Goal: Task Accomplishment & Management: Use online tool/utility

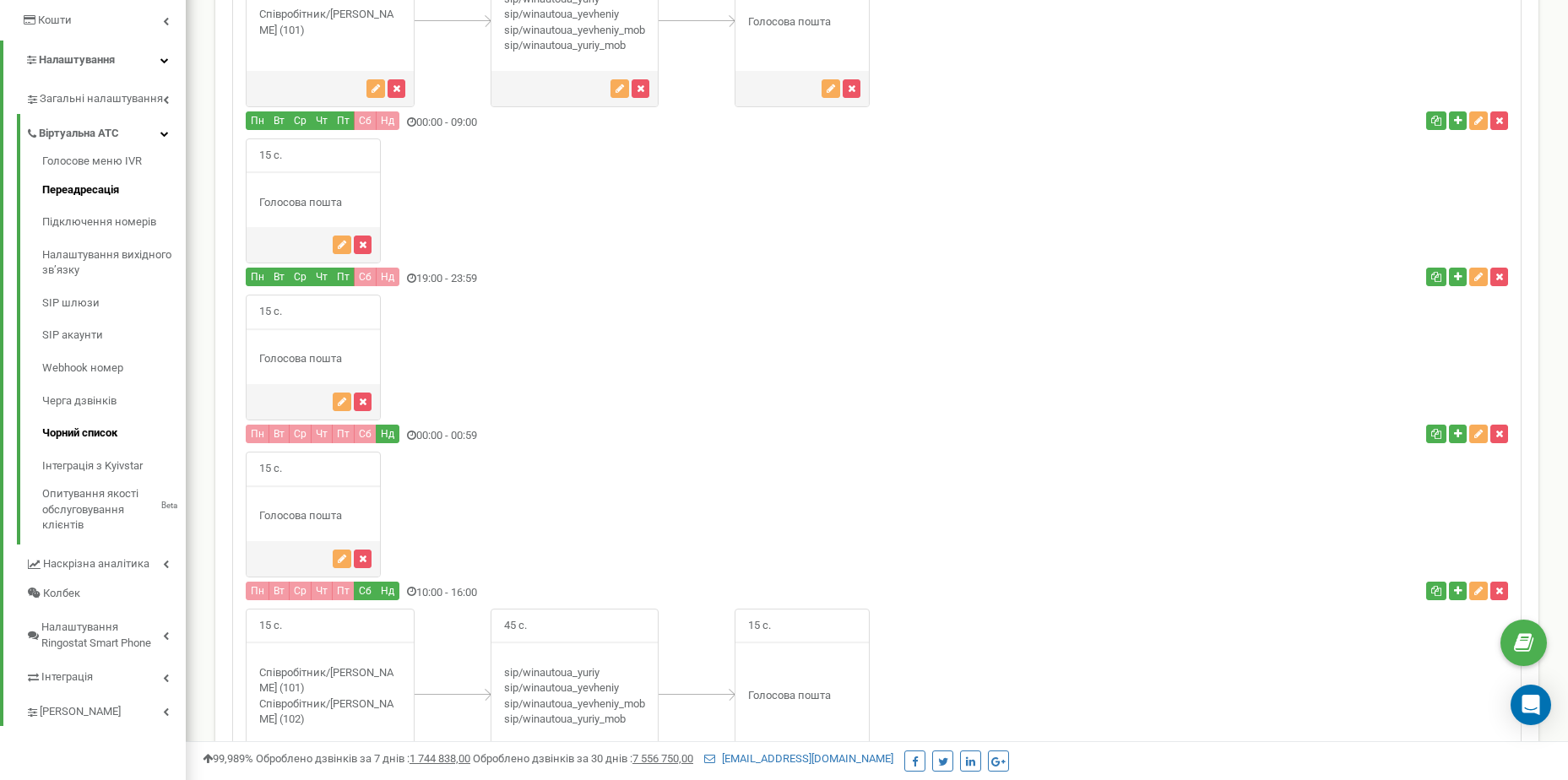
scroll to position [338, 0]
click at [86, 671] on span "Інтеграція" at bounding box center [68, 676] width 52 height 16
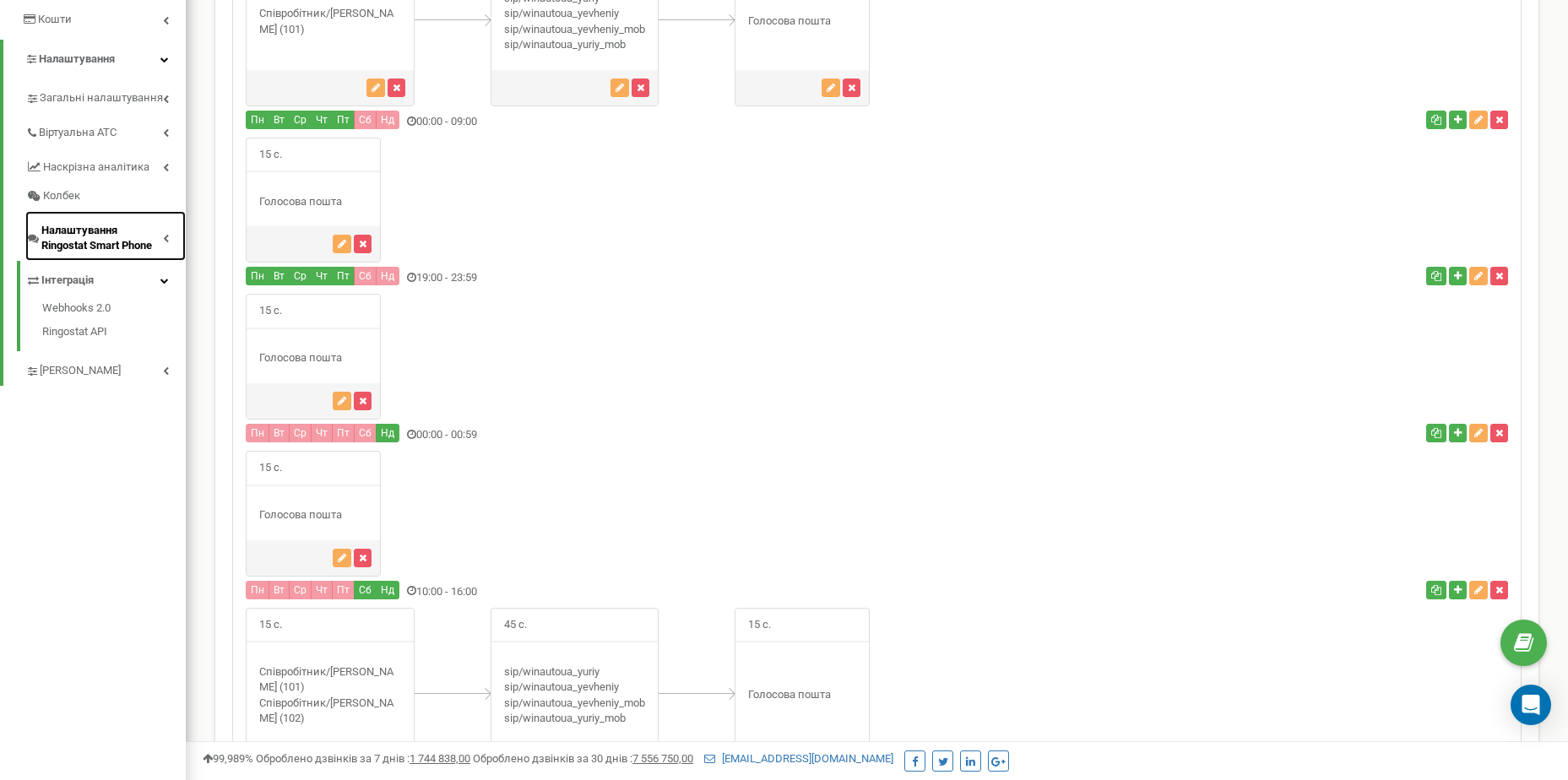
click at [107, 247] on span "Налаштування Ringostat Smart Phone" at bounding box center [102, 239] width 122 height 32
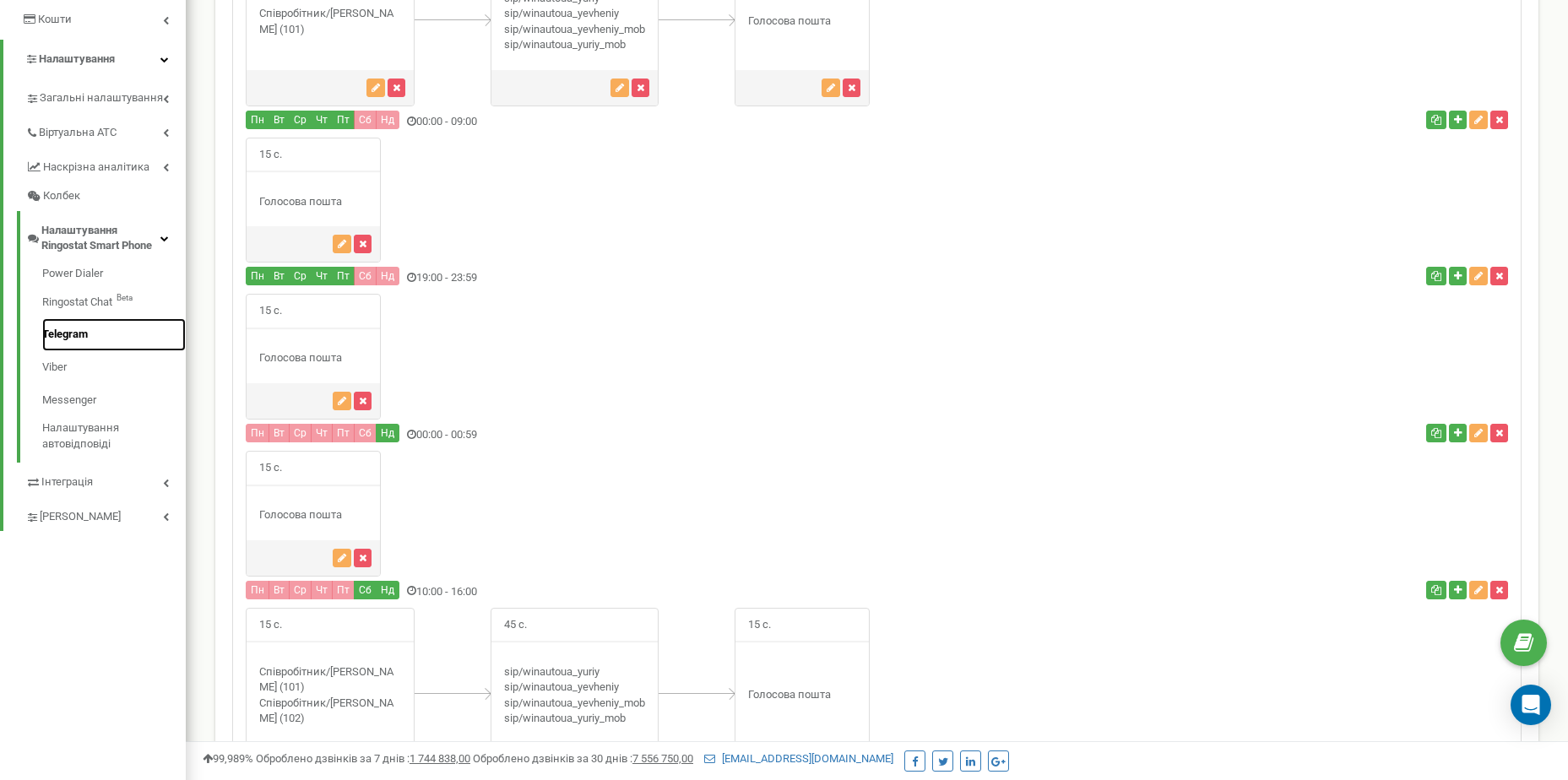
click at [77, 332] on link "Telegram" at bounding box center [113, 334] width 144 height 32
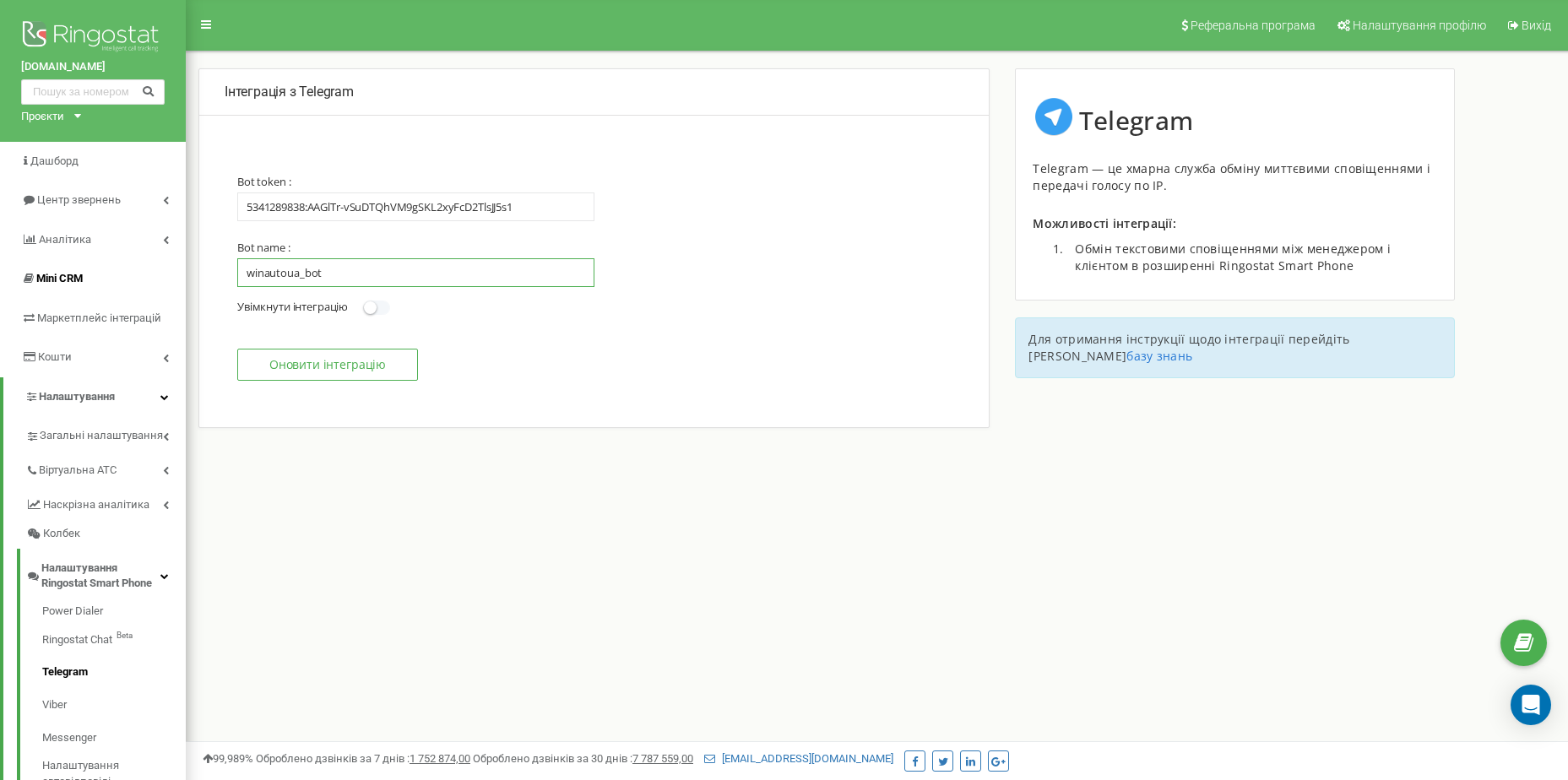
drag, startPoint x: 340, startPoint y: 276, endPoint x: 108, endPoint y: 272, distance: 232.0
click at [108, 272] on div "[DOMAIN_NAME] Проєкти [DOMAIN_NAME] Дашборд Центр звернень Аналiтика Mini CRM М…" at bounding box center [784, 506] width 1568 height 1013
